Goal: Task Accomplishment & Management: Use online tool/utility

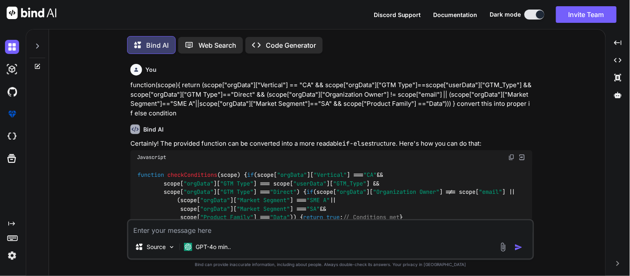
scroll to position [4, 0]
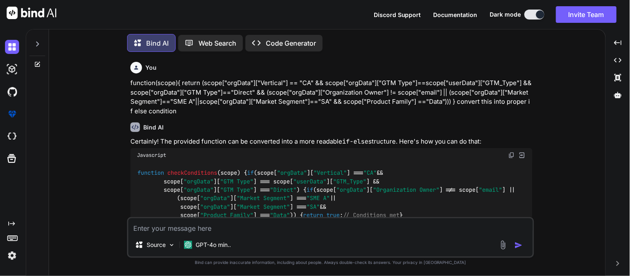
type textarea "x"
click at [333, 229] on textarea at bounding box center [330, 226] width 405 height 15
paste textarea "function test(scope){ return [DOMAIN_NAME](item=>{ return [DOMAIN_NAME](item=>{…"
type textarea "function test(scope){ return [DOMAIN_NAME](item=>{ return [DOMAIN_NAME](item=>{…"
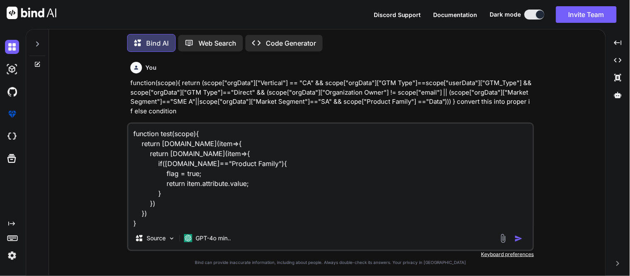
scroll to position [1, 0]
type textarea "x"
type textarea "function test(scope){ return [DOMAIN_NAME](item=>{ return [DOMAIN_NAME](item=>{…"
type textarea "x"
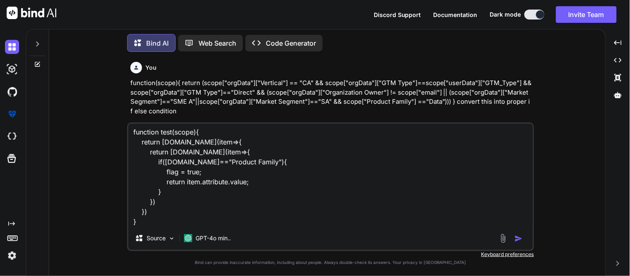
type textarea "function test(scope){ return [DOMAIN_NAME](item=>{ return [DOMAIN_NAME](item=>{…"
type textarea "x"
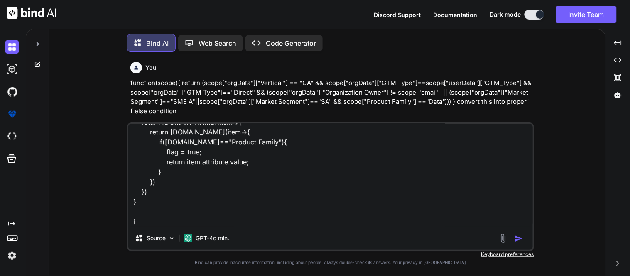
type textarea "function test(scope){ return [DOMAIN_NAME](item=>{ return [DOMAIN_NAME](item=>{…"
type textarea "x"
type textarea "function test(scope){ return [DOMAIN_NAME](item=>{ return [DOMAIN_NAME](item=>{…"
type textarea "x"
type textarea "function test(scope){ return [DOMAIN_NAME](item=>{ return [DOMAIN_NAME](item=>{…"
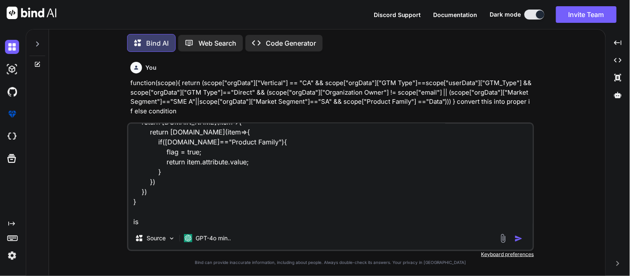
type textarea "x"
type textarea "function test(scope){ return [DOMAIN_NAME](item=>{ return [DOMAIN_NAME](item=>{…"
type textarea "x"
type textarea "function test(scope){ return [DOMAIN_NAME](item=>{ return [DOMAIN_NAME](item=>{…"
type textarea "x"
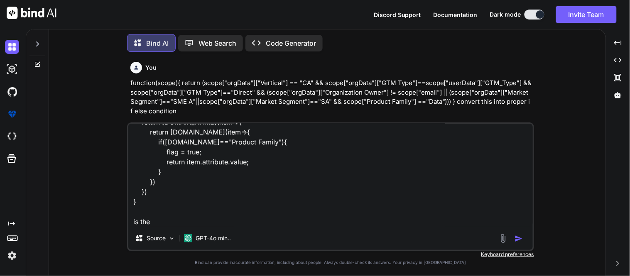
type textarea "function test(scope){ return [DOMAIN_NAME](item=>{ return [DOMAIN_NAME](item=>{…"
type textarea "x"
type textarea "function test(scope){ return [DOMAIN_NAME](item=>{ return [DOMAIN_NAME](item=>{…"
type textarea "x"
type textarea "function test(scope){ return [DOMAIN_NAME](item=>{ return [DOMAIN_NAME](item=>{…"
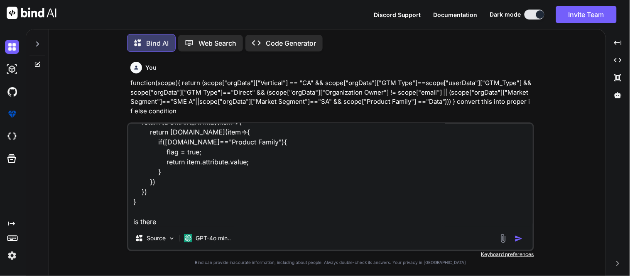
type textarea "x"
type textarea "function test(scope){ return [DOMAIN_NAME](item=>{ return [DOMAIN_NAME](item=>{…"
type textarea "x"
type textarea "function test(scope){ return [DOMAIN_NAME](item=>{ return [DOMAIN_NAME](item=>{…"
type textarea "x"
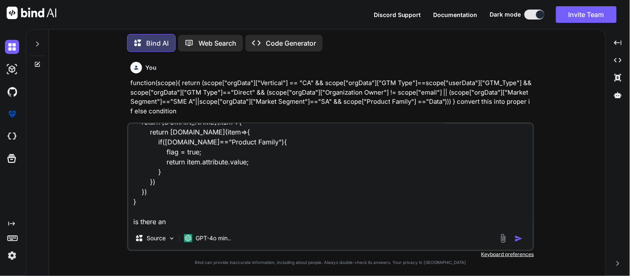
type textarea "function test(scope){ return [DOMAIN_NAME](item=>{ return [DOMAIN_NAME](item=>{…"
type textarea "x"
type textarea "function test(scope){ return [DOMAIN_NAME](item=>{ return [DOMAIN_NAME](item=>{…"
type textarea "x"
type textarea "function test(scope){ return [DOMAIN_NAME](item=>{ return [DOMAIN_NAME](item=>{…"
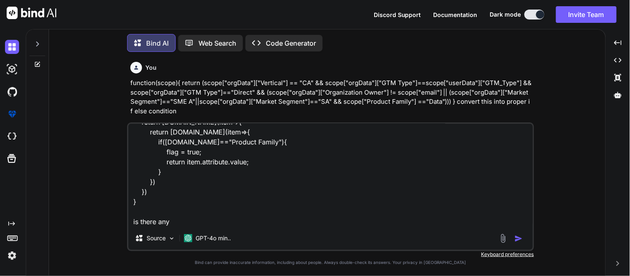
type textarea "x"
type textarea "function test(scope){ return [DOMAIN_NAME](item=>{ return [DOMAIN_NAME](item=>{…"
type textarea "x"
type textarea "function test(scope){ return [DOMAIN_NAME](item=>{ return [DOMAIN_NAME](item=>{…"
type textarea "x"
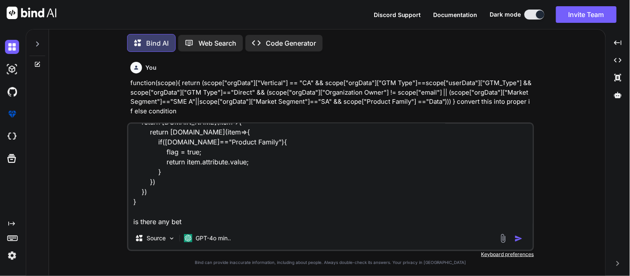
type textarea "function test(scope){ return [DOMAIN_NAME](item=>{ return [DOMAIN_NAME](item=>{…"
type textarea "x"
type textarea "function test(scope){ return [DOMAIN_NAME](item=>{ return [DOMAIN_NAME](item=>{…"
type textarea "x"
type textarea "function test(scope){ return [DOMAIN_NAME](item=>{ return [DOMAIN_NAME](item=>{…"
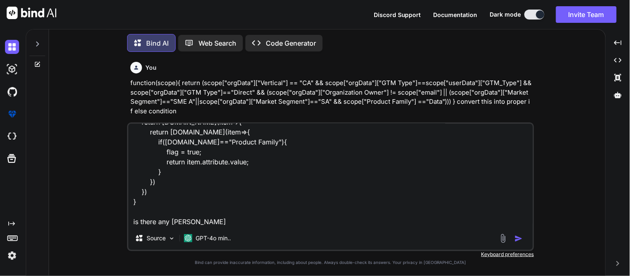
type textarea "x"
type textarea "function test(scope){ return [DOMAIN_NAME](item=>{ return [DOMAIN_NAME](item=>{…"
type textarea "x"
type textarea "function test(scope){ return [DOMAIN_NAME](item=>{ return [DOMAIN_NAME](item=>{…"
type textarea "x"
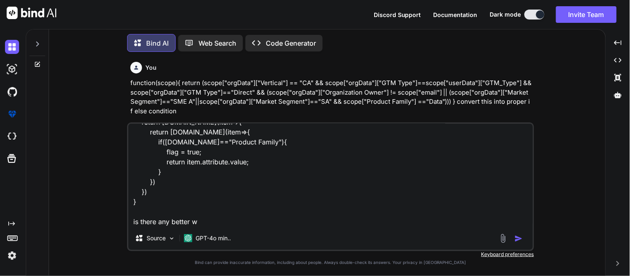
type textarea "function test(scope){ return [DOMAIN_NAME](item=>{ return [DOMAIN_NAME](item=>{…"
type textarea "x"
type textarea "function test(scope){ return [DOMAIN_NAME](item=>{ return [DOMAIN_NAME](item=>{…"
type textarea "x"
type textarea "function test(scope){ return [DOMAIN_NAME](item=>{ return [DOMAIN_NAME](item=>{…"
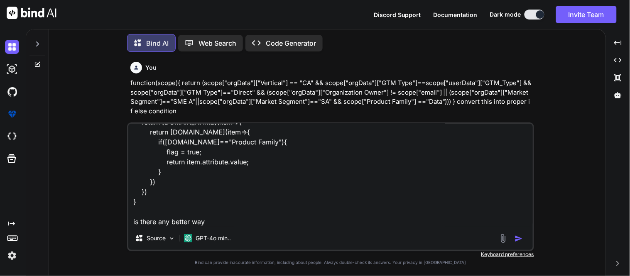
type textarea "x"
type textarea "function test(scope){ return [DOMAIN_NAME](item=>{ return [DOMAIN_NAME](item=>{…"
type textarea "x"
type textarea "function test(scope){ return [DOMAIN_NAME](item=>{ return [DOMAIN_NAME](item=>{…"
type textarea "x"
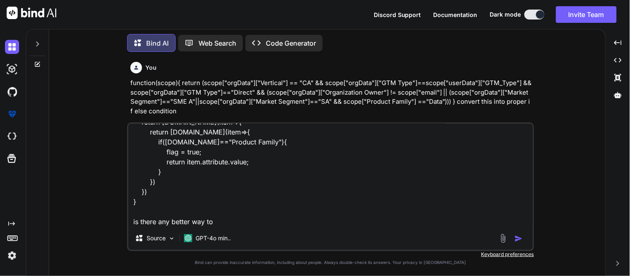
type textarea "function test(scope){ return [DOMAIN_NAME](item=>{ return [DOMAIN_NAME](item=>{…"
type textarea "x"
type textarea "function test(scope){ return [DOMAIN_NAME](item=>{ return [DOMAIN_NAME](item=>{…"
type textarea "x"
type textarea "function test(scope){ return [DOMAIN_NAME](item=>{ return [DOMAIN_NAME](item=>{…"
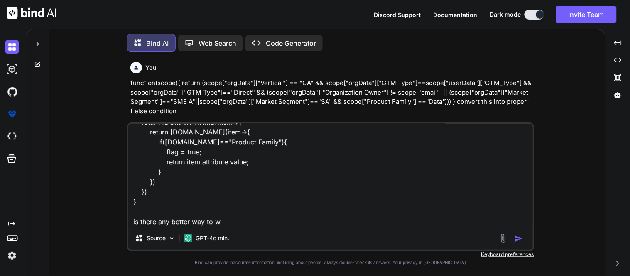
type textarea "x"
type textarea "function test(scope){ return [DOMAIN_NAME](item=>{ return [DOMAIN_NAME](item=>{…"
type textarea "x"
type textarea "function test(scope){ return [DOMAIN_NAME](item=>{ return [DOMAIN_NAME](item=>{…"
type textarea "x"
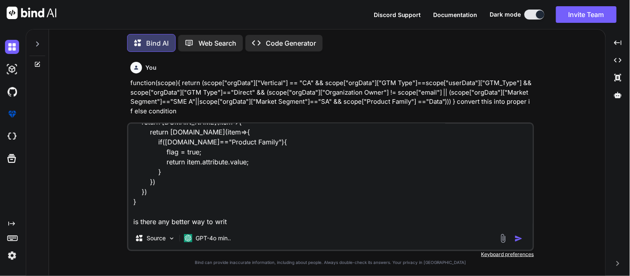
type textarea "function test(scope){ return [DOMAIN_NAME](item=>{ return [DOMAIN_NAME](item=>{…"
type textarea "x"
type textarea "function test(scope){ return [DOMAIN_NAME](item=>{ return [DOMAIN_NAME](item=>{…"
type textarea "x"
type textarea "function test(scope){ return [DOMAIN_NAME](item=>{ return [DOMAIN_NAME](item=>{…"
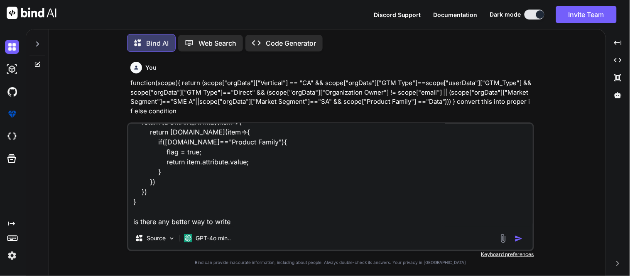
type textarea "x"
type textarea "function test(scope){ return [DOMAIN_NAME](item=>{ return [DOMAIN_NAME](item=>{…"
type textarea "x"
type textarea "function test(scope){ return [DOMAIN_NAME](item=>{ return [DOMAIN_NAME](item=>{…"
type textarea "x"
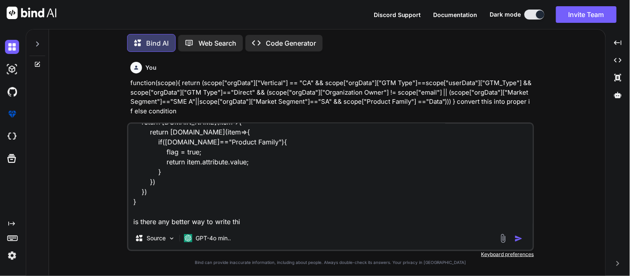
type textarea "function test(scope){ return [DOMAIN_NAME](item=>{ return [DOMAIN_NAME](item=>{…"
type textarea "x"
type textarea "function test(scope){ return [DOMAIN_NAME](item=>{ return [DOMAIN_NAME](item=>{…"
type textarea "x"
type textarea "function test(scope){ return [DOMAIN_NAME](item=>{ return [DOMAIN_NAME](item=>{…"
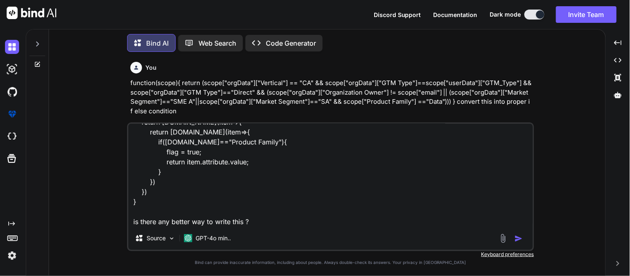
type textarea "x"
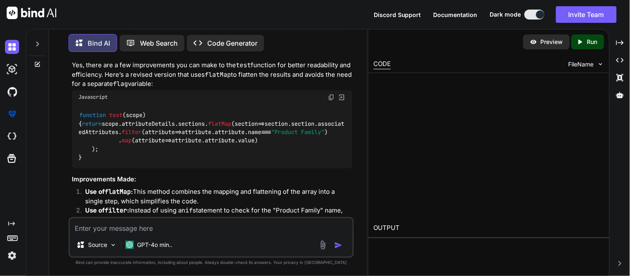
scroll to position [407, 0]
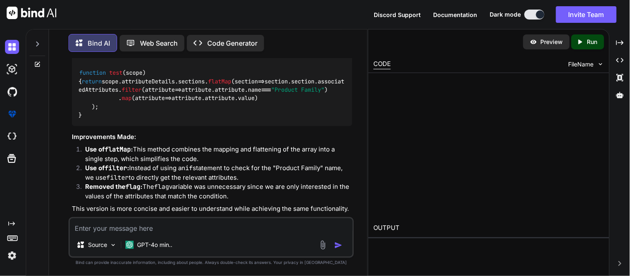
click at [510, 96] on div at bounding box center [489, 145] width 231 height 135
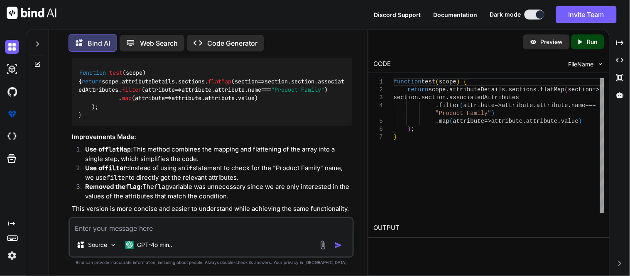
type textarea "x"
click at [333, 59] on img at bounding box center [331, 55] width 7 height 7
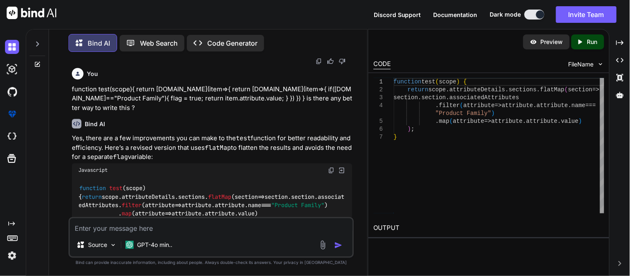
scroll to position [295, 0]
